Goal: Find specific fact: Find specific fact

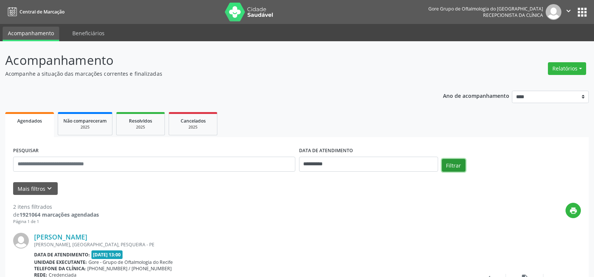
click at [456, 163] on button "Filtrar" at bounding box center [454, 165] width 24 height 13
click at [406, 161] on input "**********" at bounding box center [368, 164] width 139 height 15
click at [329, 103] on span "15" at bounding box center [323, 103] width 15 height 15
type input "**********"
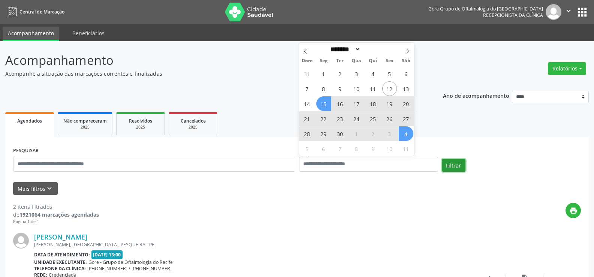
click at [455, 165] on button "Filtrar" at bounding box center [454, 165] width 24 height 13
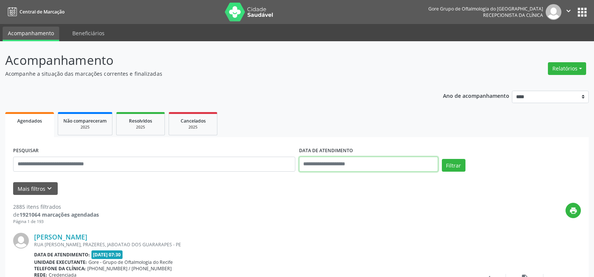
click at [400, 165] on input "text" at bounding box center [368, 164] width 139 height 15
click at [327, 102] on span "15" at bounding box center [323, 103] width 15 height 15
type input "**********"
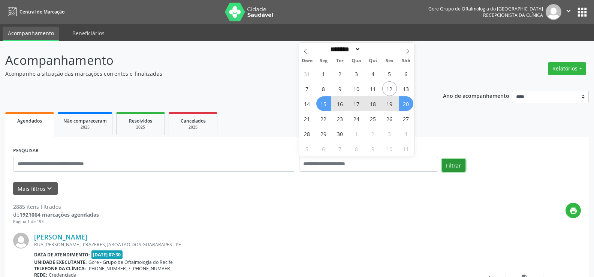
select select "*"
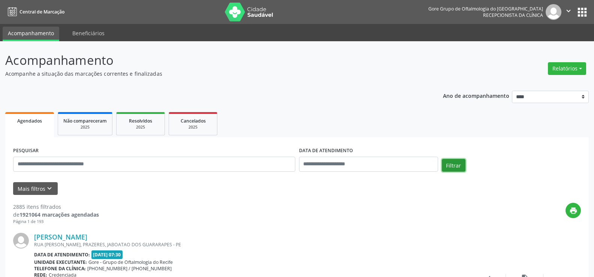
click at [463, 163] on button "Filtrar" at bounding box center [454, 165] width 24 height 13
click at [391, 166] on input "text" at bounding box center [368, 164] width 139 height 15
click at [330, 101] on span "15" at bounding box center [323, 103] width 15 height 15
type input "**********"
click at [326, 103] on span "15" at bounding box center [323, 103] width 15 height 15
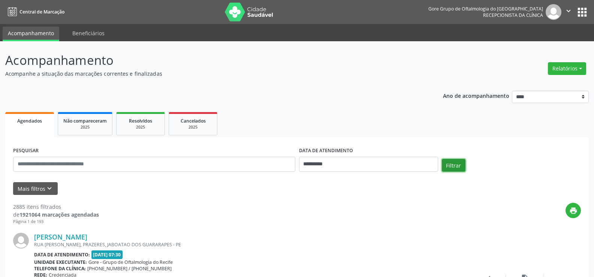
click at [459, 166] on button "Filtrar" at bounding box center [454, 165] width 24 height 13
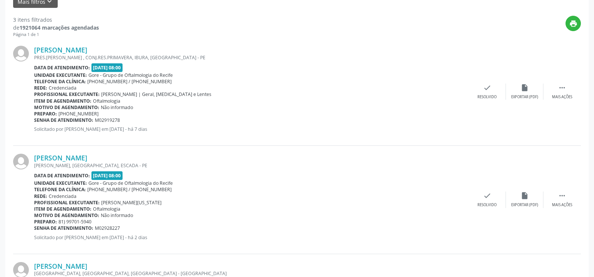
scroll to position [172, 0]
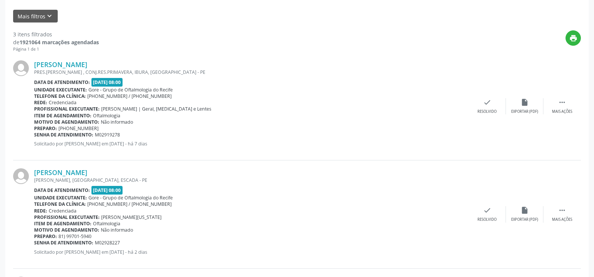
click at [96, 73] on div "PRES.[PERSON_NAME] , CONJ.RES.PRIMAVERA, IBURA, [GEOGRAPHIC_DATA] - PE" at bounding box center [251, 72] width 434 height 6
click at [37, 63] on link "[PERSON_NAME]" at bounding box center [60, 64] width 53 height 8
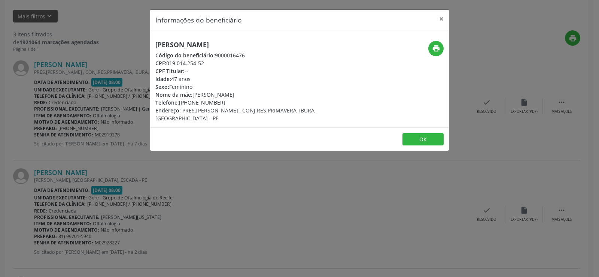
drag, startPoint x: 154, startPoint y: 44, endPoint x: 260, endPoint y: 45, distance: 105.6
click at [260, 45] on div "[PERSON_NAME] Código do beneficiário: 9000016476 CPF: 019.014.254-52 CPF Titula…" at bounding box center [249, 81] width 199 height 81
copy h5 "[PERSON_NAME]"
drag, startPoint x: 206, startPoint y: 64, endPoint x: 167, endPoint y: 61, distance: 39.1
click at [167, 61] on div "CPF: 019.014.254-52" at bounding box center [249, 63] width 189 height 8
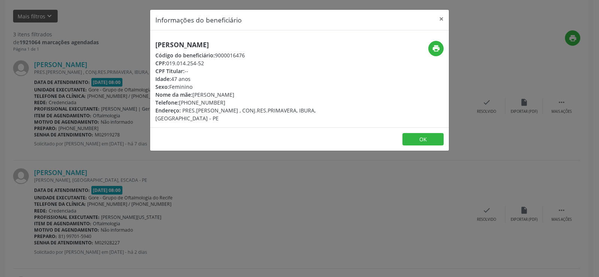
copy div "019.014.254-52"
click at [442, 18] on button "×" at bounding box center [441, 19] width 15 height 18
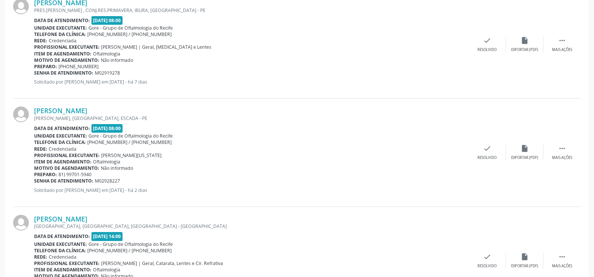
scroll to position [247, 0]
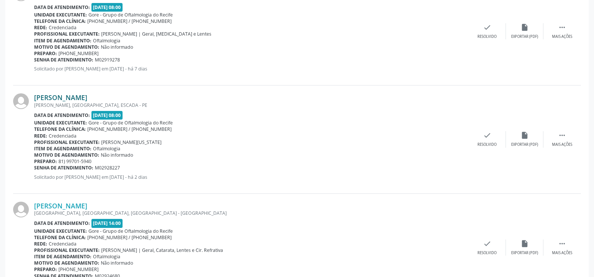
click at [36, 97] on link "[PERSON_NAME]" at bounding box center [60, 97] width 53 height 8
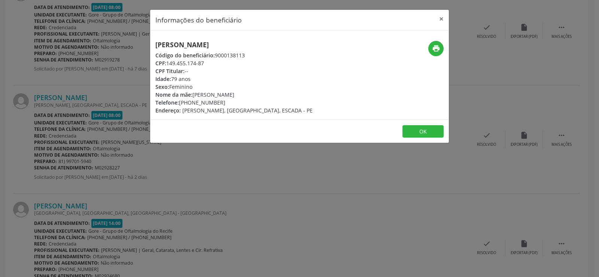
drag, startPoint x: 157, startPoint y: 46, endPoint x: 296, endPoint y: 46, distance: 139.7
click at [296, 46] on div "[PERSON_NAME] Código do beneficiário: 9000138113 CPF: 149.455.174-87 CPF Titula…" at bounding box center [249, 77] width 199 height 73
copy h5 "[PERSON_NAME]"
click at [419, 131] on button "OK" at bounding box center [423, 131] width 41 height 13
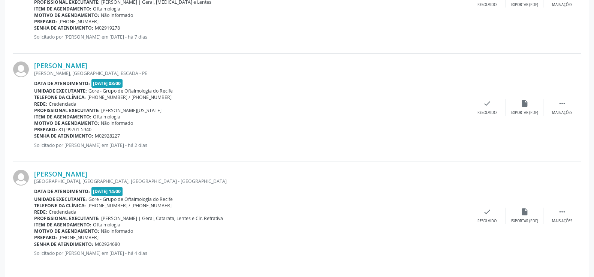
scroll to position [285, 0]
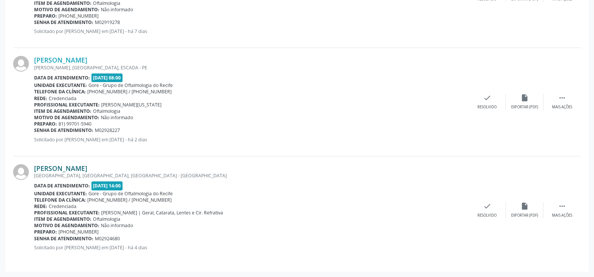
click at [37, 167] on link "[PERSON_NAME]" at bounding box center [60, 168] width 53 height 8
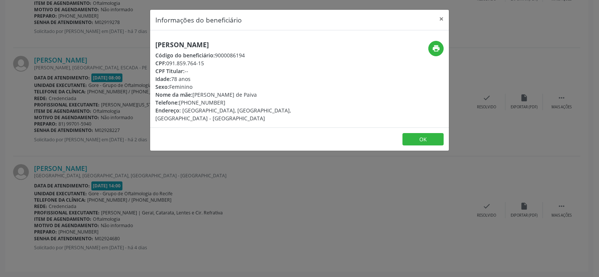
drag, startPoint x: 157, startPoint y: 46, endPoint x: 227, endPoint y: 45, distance: 70.4
click at [227, 45] on h5 "[PERSON_NAME]" at bounding box center [249, 45] width 189 height 8
copy h5 "[PERSON_NAME]"
click at [429, 133] on button "OK" at bounding box center [423, 139] width 41 height 13
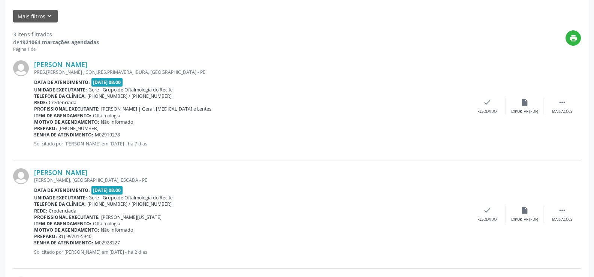
scroll to position [60, 0]
